Goal: Book appointment/travel/reservation: Book appointment/travel/reservation

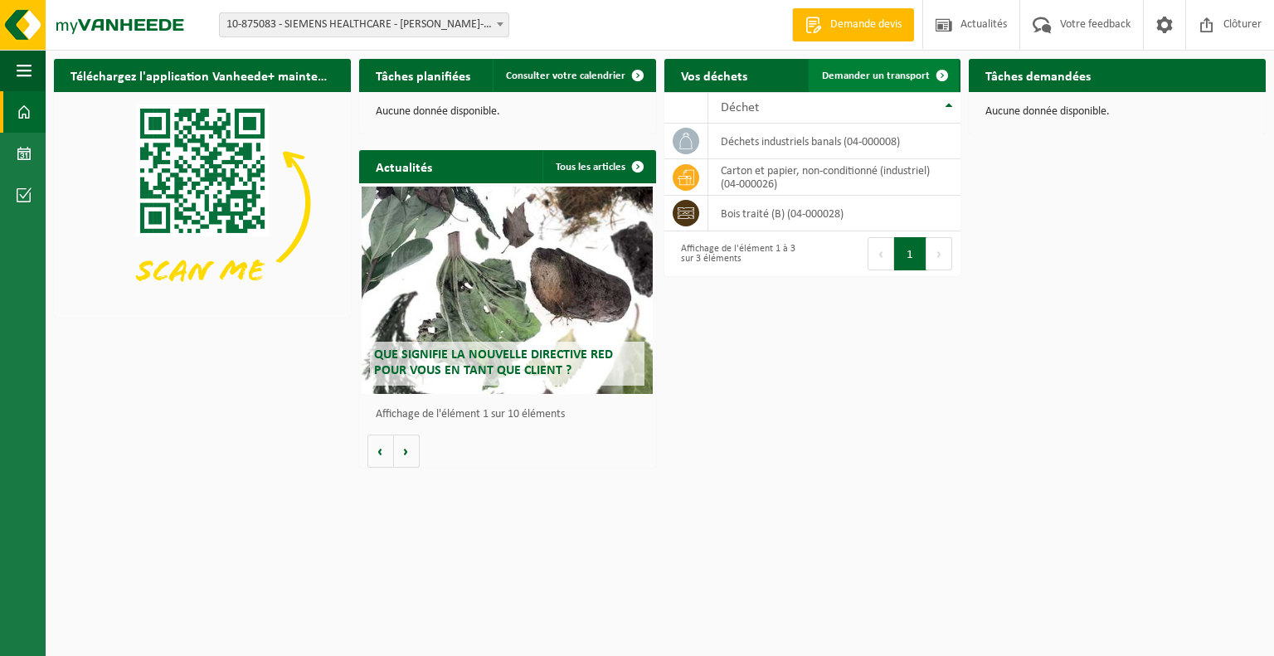
click at [889, 76] on span "Demander un transport" at bounding box center [876, 76] width 108 height 11
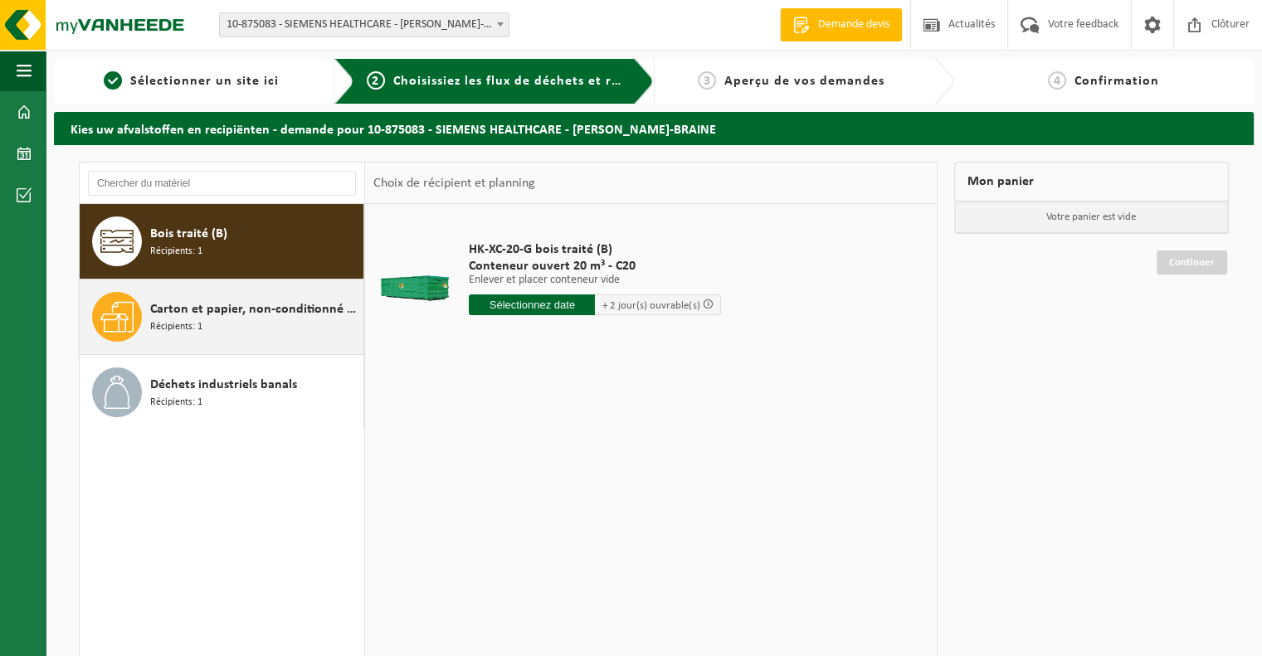
click at [252, 317] on span "Carton et papier, non-conditionné (industriel)" at bounding box center [254, 310] width 209 height 20
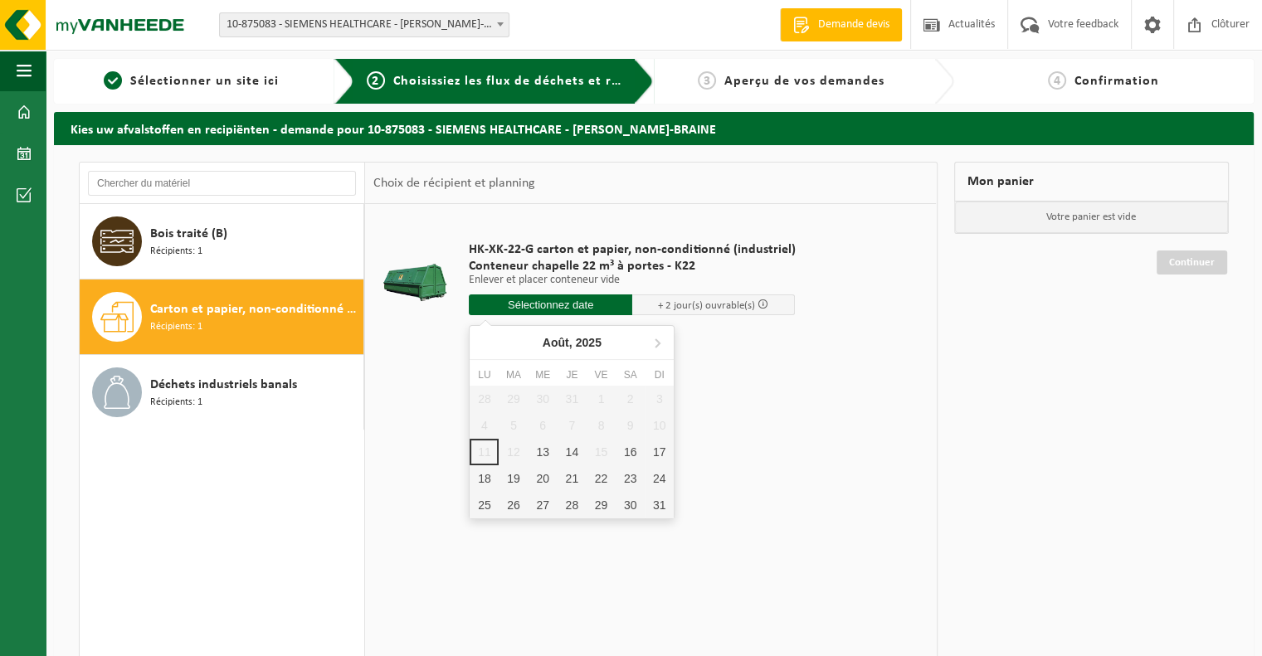
click at [547, 304] on input "text" at bounding box center [550, 305] width 163 height 21
click at [543, 447] on div "13" at bounding box center [543, 452] width 29 height 27
type input "à partir de 2025-08-13"
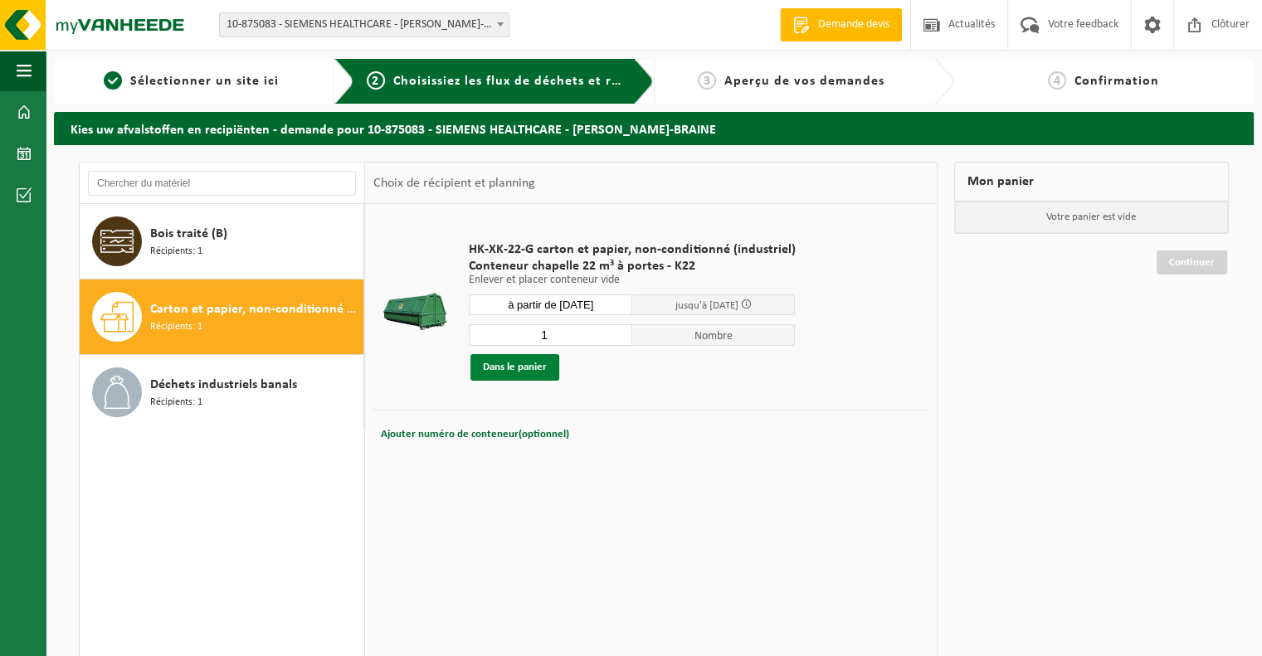
click at [524, 364] on button "Dans le panier" at bounding box center [514, 367] width 89 height 27
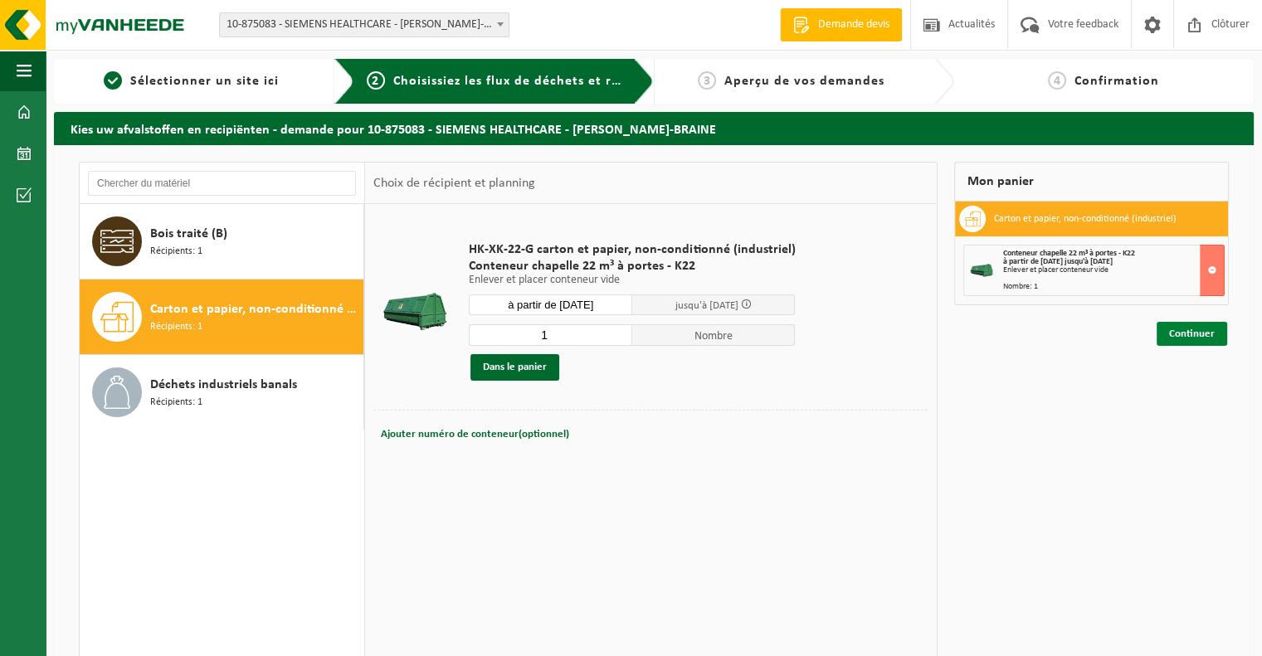
click at [1166, 336] on link "Continuer" at bounding box center [1192, 334] width 71 height 24
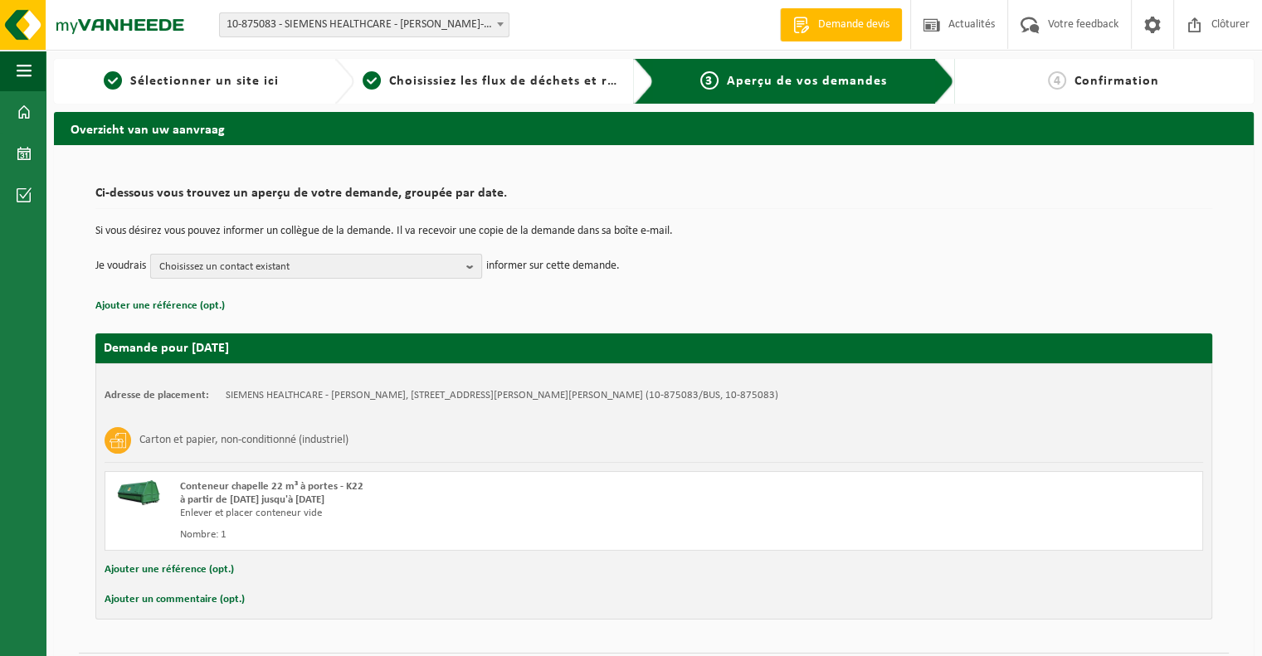
click at [474, 268] on b "button" at bounding box center [473, 266] width 15 height 23
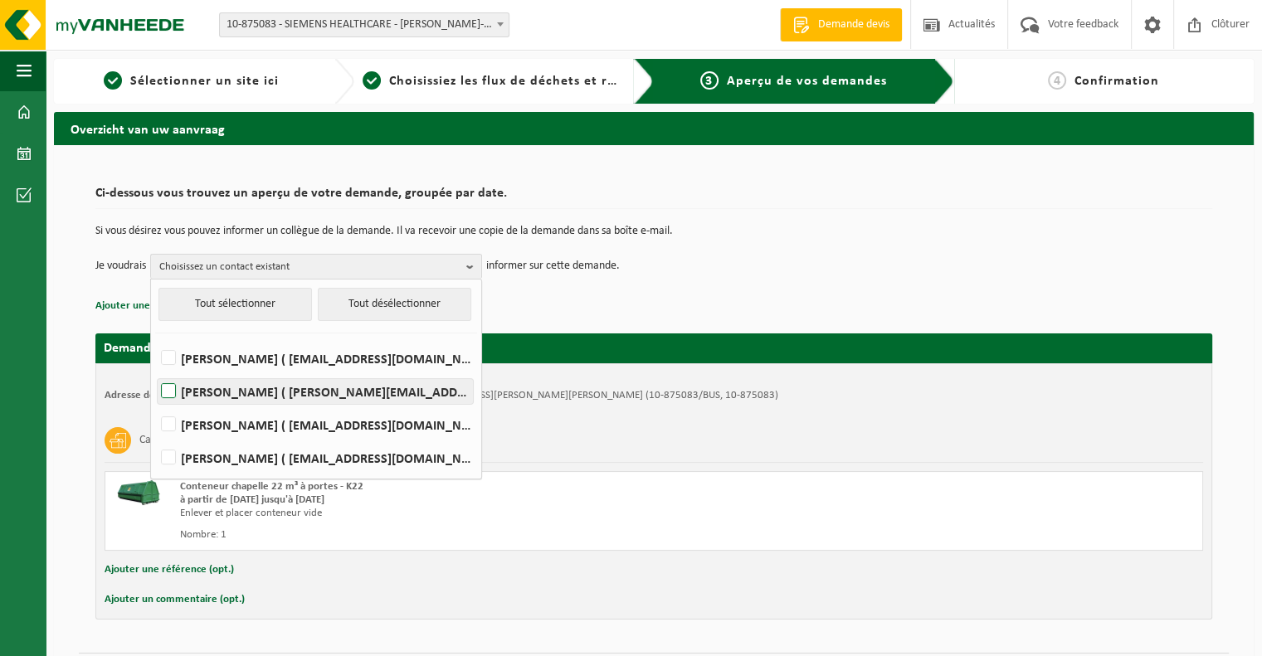
click at [172, 392] on label "JEAN-CLAUDE JANSSENS ( jean-claude.janssens@siemens-healthineers.com )" at bounding box center [315, 391] width 315 height 25
click at [155, 371] on input "JEAN-CLAUDE JANSSENS ( jean-claude.janssens@siemens-healthineers.com )" at bounding box center [154, 370] width 1 height 1
checkbox input "true"
click at [644, 296] on p "Ajouter une référence (opt.)" at bounding box center [653, 306] width 1117 height 22
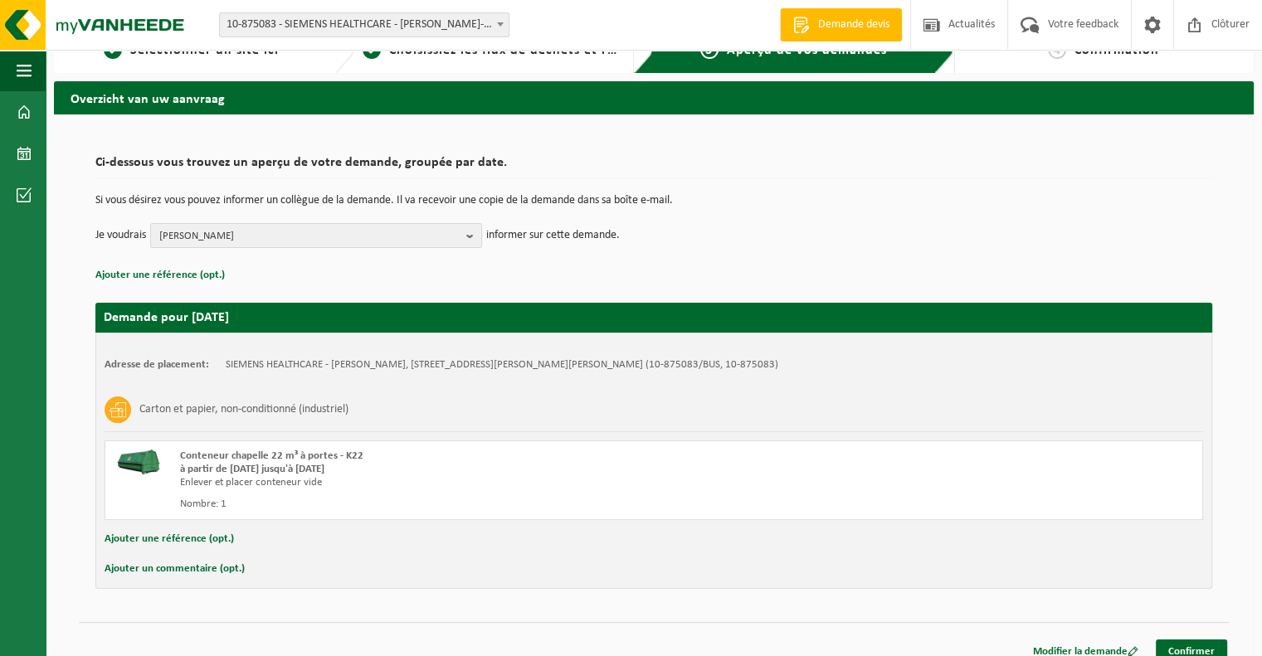
scroll to position [46, 0]
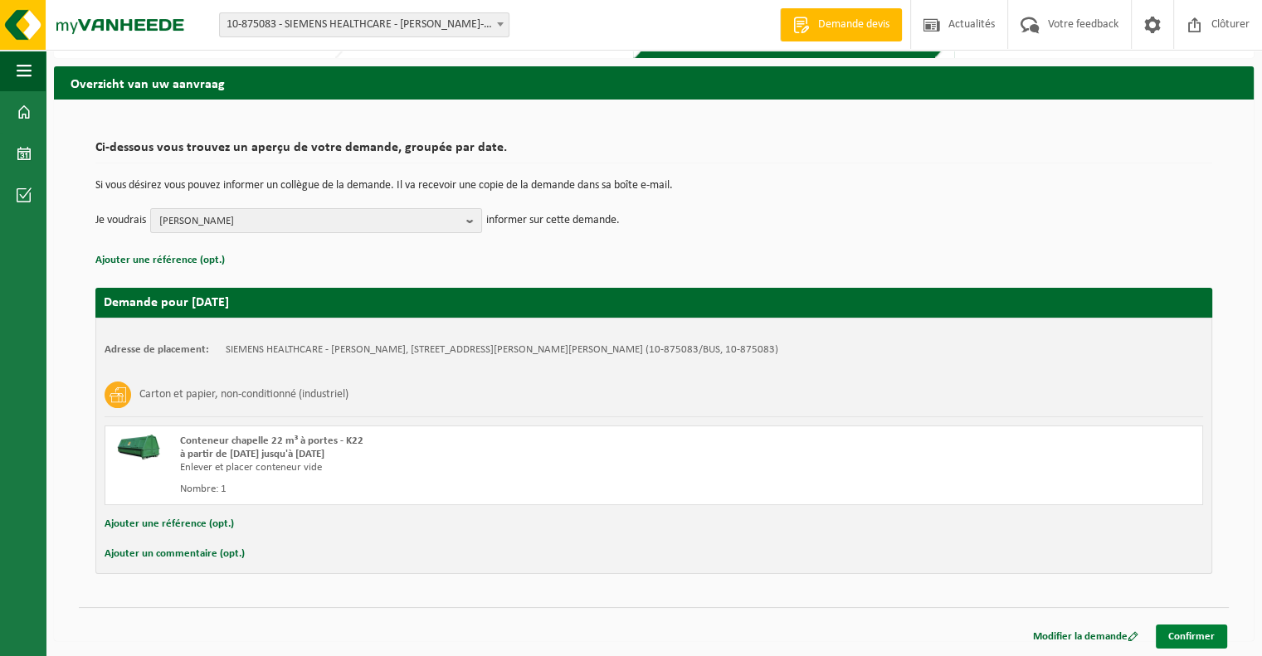
click at [1181, 631] on link "Confirmer" at bounding box center [1191, 637] width 71 height 24
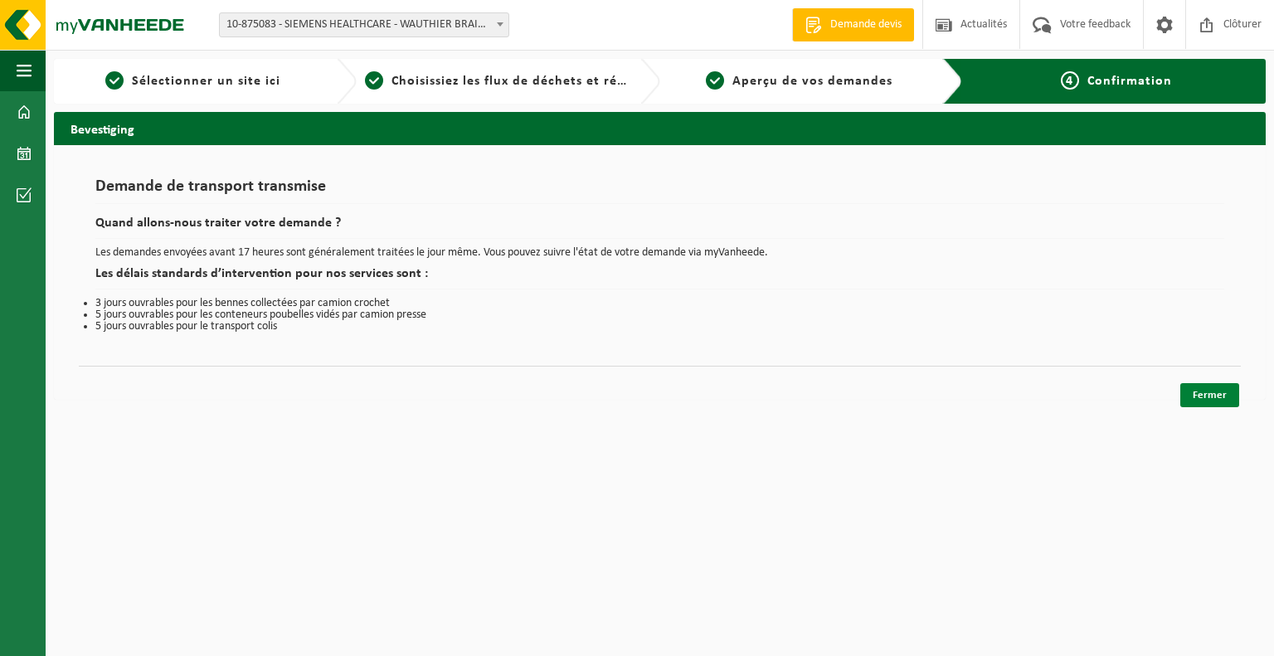
click at [1199, 397] on link "Fermer" at bounding box center [1210, 395] width 59 height 24
